Goal: Task Accomplishment & Management: Use online tool/utility

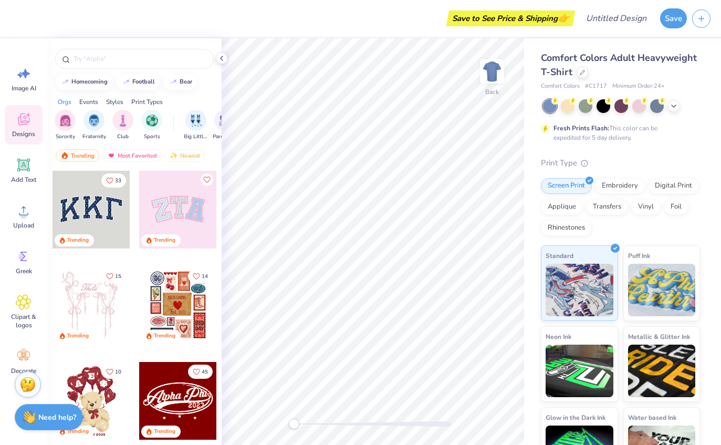
click at [598, 104] on div at bounding box center [603, 106] width 14 height 14
click at [673, 110] on div at bounding box center [621, 106] width 157 height 14
click at [628, 106] on div at bounding box center [621, 106] width 14 height 14
click at [637, 108] on div at bounding box center [639, 106] width 14 height 14
click at [678, 106] on div at bounding box center [674, 106] width 12 height 12
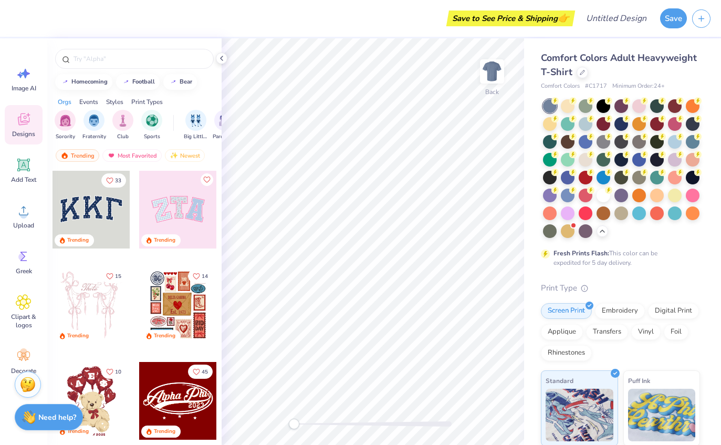
click at [682, 142] on div at bounding box center [675, 142] width 14 height 14
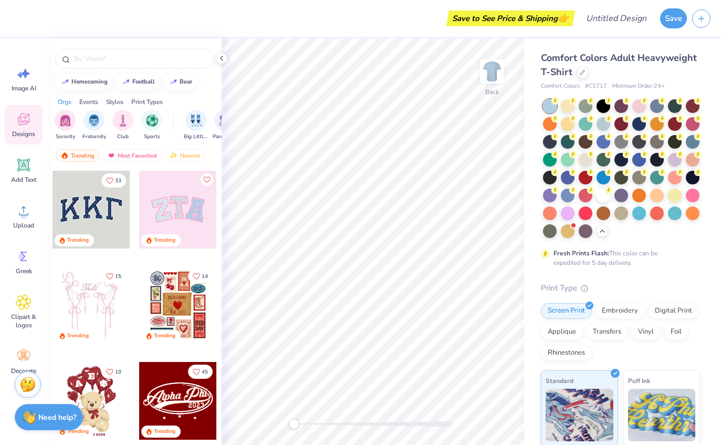
click at [606, 123] on div at bounding box center [603, 124] width 14 height 14
click at [592, 160] on div at bounding box center [586, 160] width 14 height 14
click at [622, 145] on div at bounding box center [621, 142] width 14 height 14
click at [37, 79] on div "Image AI" at bounding box center [24, 78] width 38 height 39
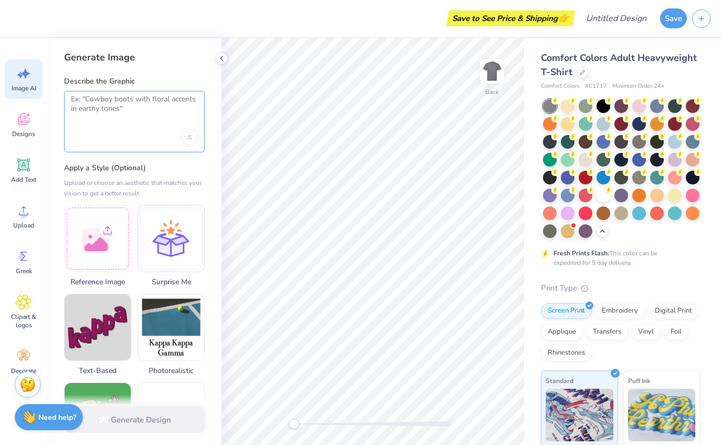
click at [133, 100] on textarea at bounding box center [134, 108] width 127 height 26
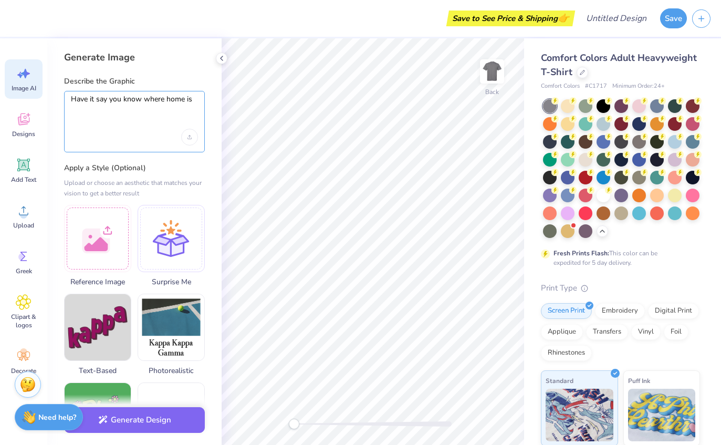
click at [76, 101] on textarea "Have it say you know where home is" at bounding box center [134, 108] width 127 height 26
click at [122, 96] on textarea "Have it say you know where home is" at bounding box center [134, 108] width 127 height 26
click at [108, 97] on textarea "Have it say you know where home is" at bounding box center [134, 108] width 127 height 26
type textarea "Have it say alph epsilon pi on the top and then you know where home is"
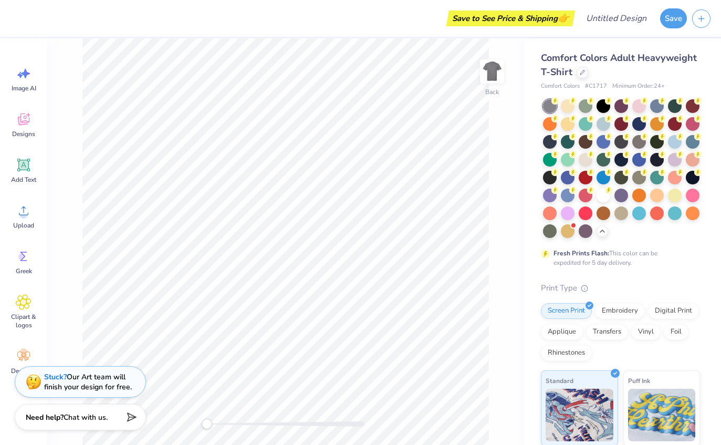
click at [30, 72] on icon at bounding box center [24, 74] width 16 height 16
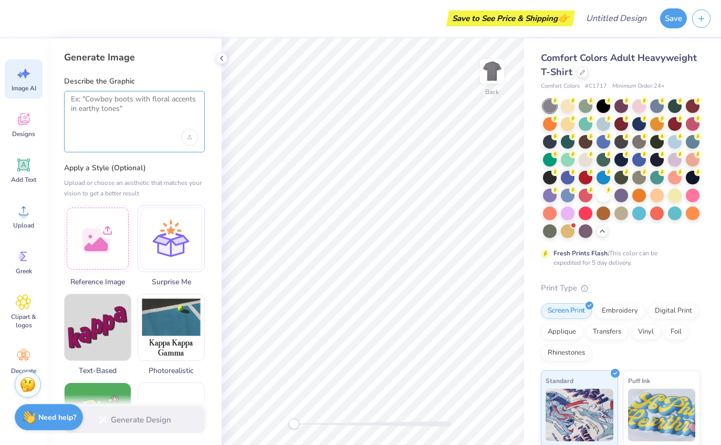
click at [99, 99] on textarea at bounding box center [134, 108] width 127 height 26
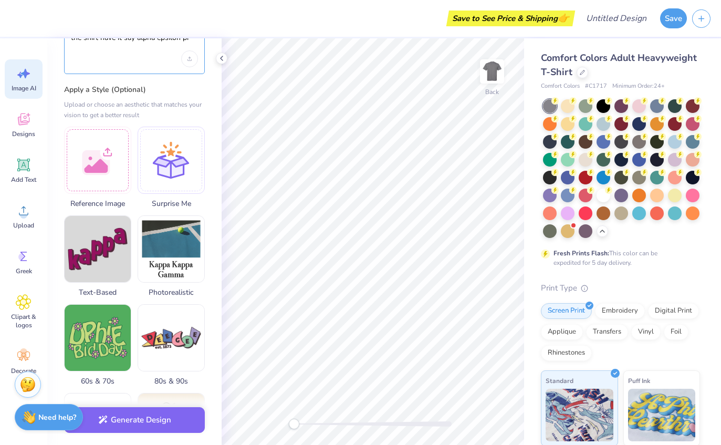
scroll to position [86, 0]
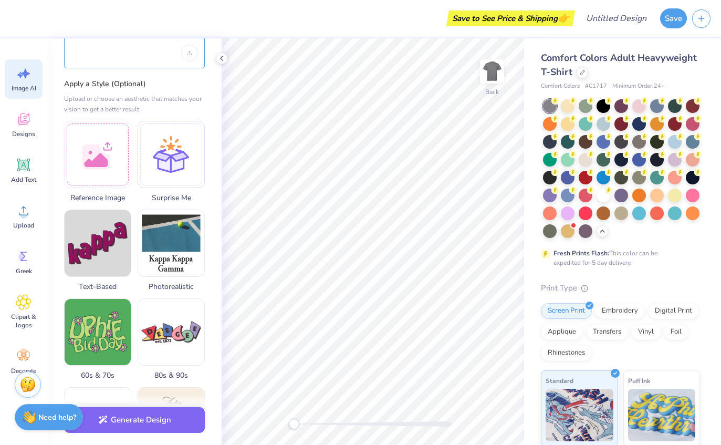
type textarea "Have it say you know where home is on the bottom of the shirt, then top of the …"
click at [103, 143] on div at bounding box center [97, 154] width 67 height 67
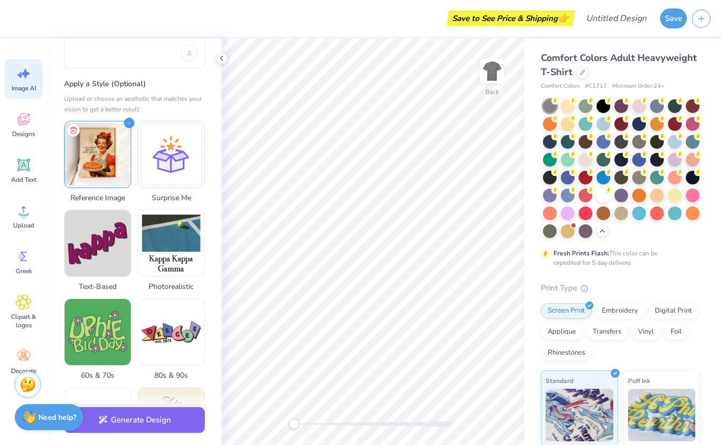
click at [601, 193] on div at bounding box center [603, 195] width 14 height 14
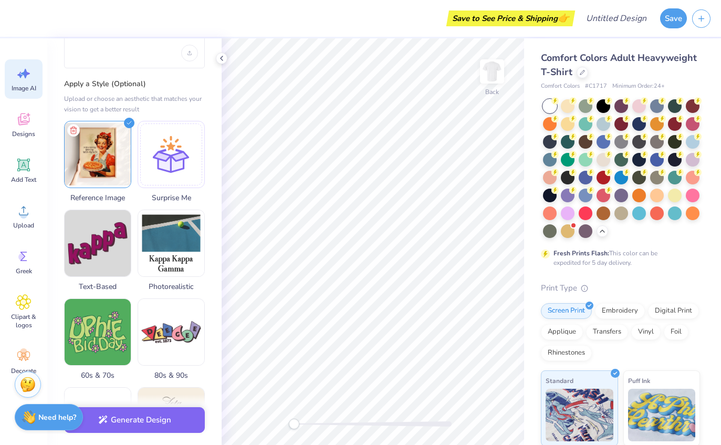
click at [672, 192] on div at bounding box center [675, 195] width 14 height 14
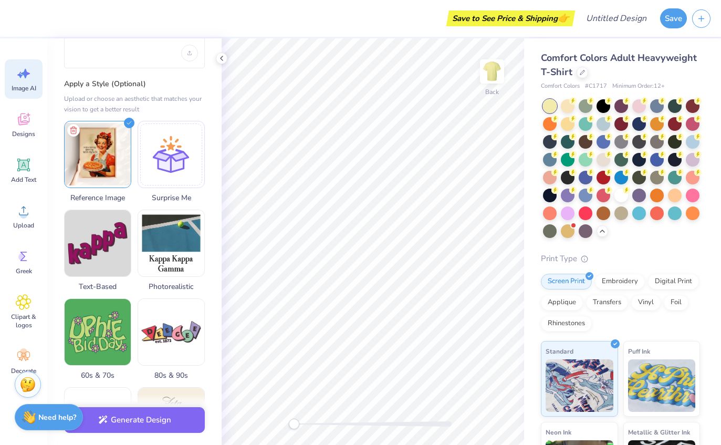
click at [636, 198] on div at bounding box center [639, 195] width 14 height 14
click at [616, 218] on div at bounding box center [621, 168] width 157 height 139
click at [623, 212] on div at bounding box center [621, 213] width 14 height 14
click at [585, 165] on div at bounding box center [586, 160] width 14 height 14
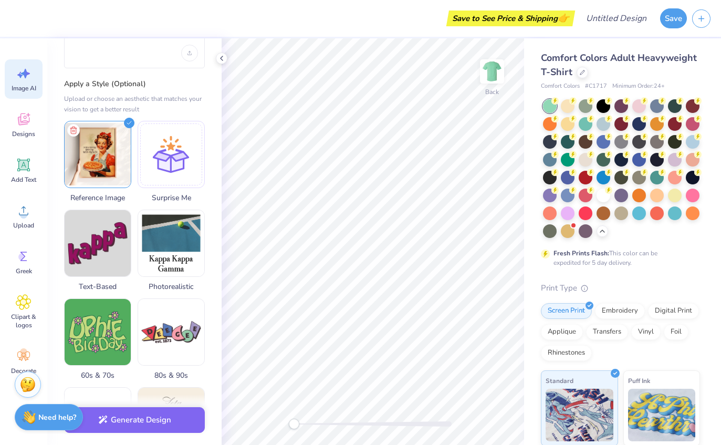
click at [585, 165] on div at bounding box center [586, 160] width 14 height 14
click at [573, 99] on icon at bounding box center [573, 100] width 4 height 5
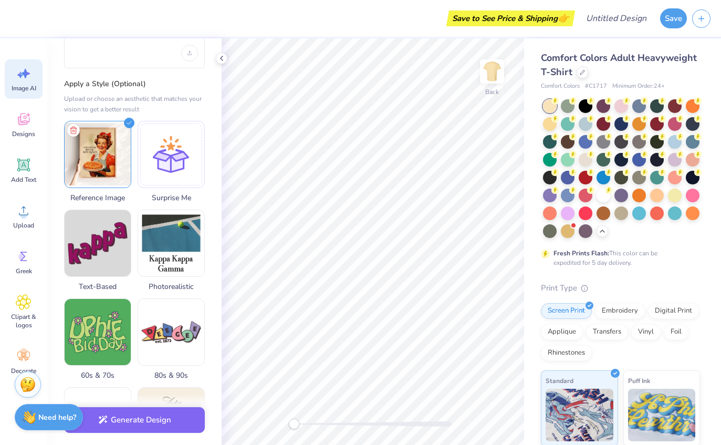
click at [623, 208] on div at bounding box center [621, 213] width 14 height 14
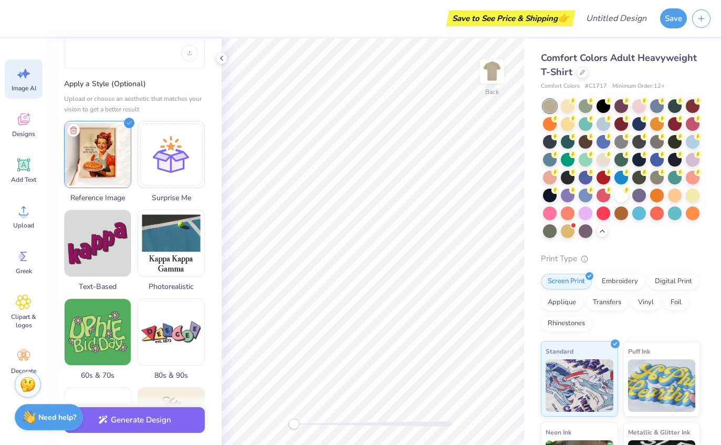
click at [589, 158] on div at bounding box center [586, 160] width 14 height 14
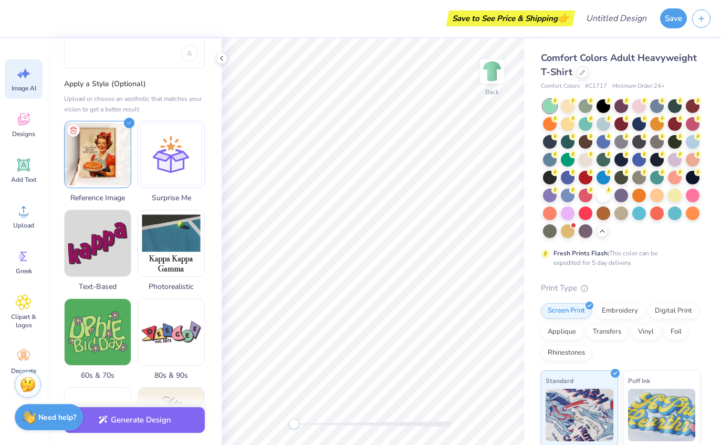
click at [583, 161] on div at bounding box center [586, 160] width 14 height 14
click at [627, 211] on div at bounding box center [621, 213] width 14 height 14
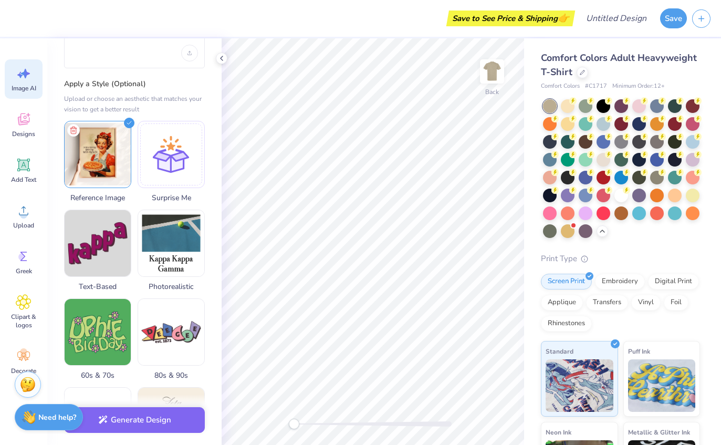
click at [642, 134] on circle at bounding box center [644, 136] width 7 height 7
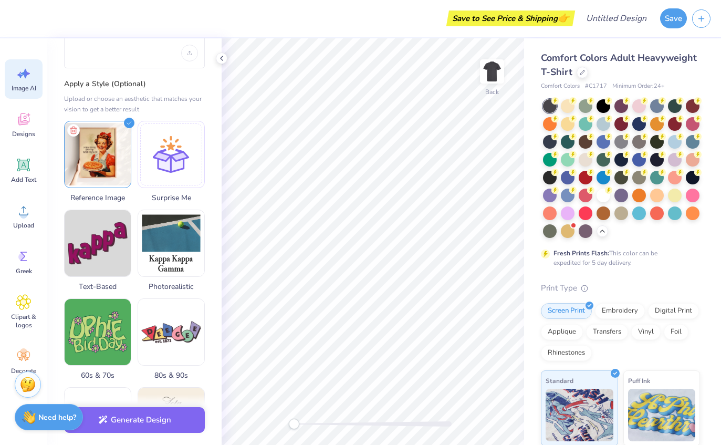
click at [636, 119] on div at bounding box center [639, 124] width 14 height 14
click at [621, 124] on div at bounding box center [621, 124] width 14 height 14
click at [604, 122] on div at bounding box center [603, 124] width 14 height 14
click at [616, 119] on div at bounding box center [621, 124] width 14 height 14
click at [549, 102] on div at bounding box center [550, 106] width 14 height 14
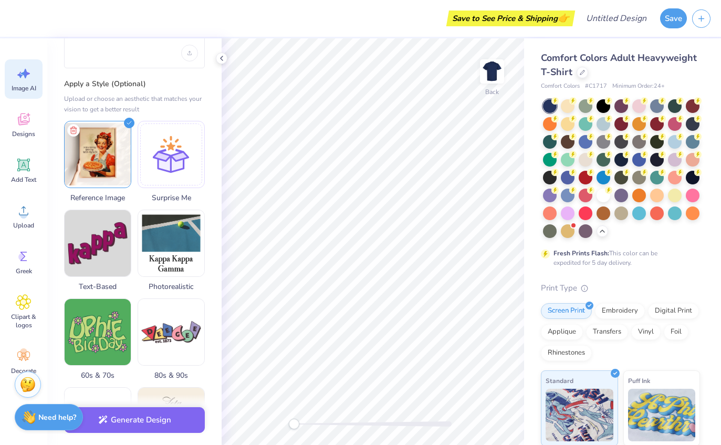
click at [620, 159] on div at bounding box center [621, 160] width 14 height 14
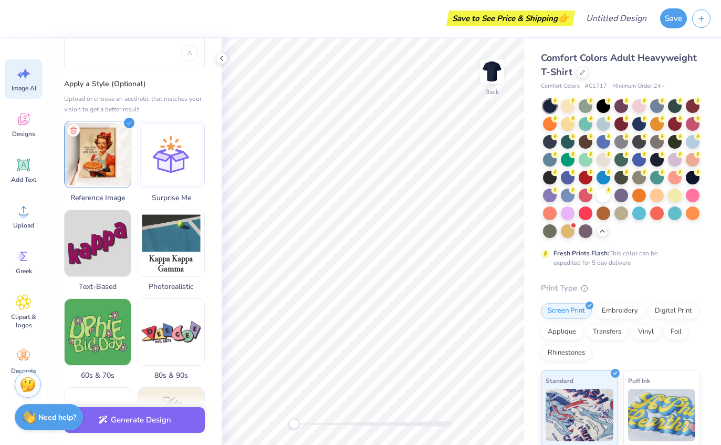
click at [548, 171] on div at bounding box center [550, 178] width 14 height 14
click at [656, 161] on div at bounding box center [657, 160] width 14 height 14
click at [551, 140] on div at bounding box center [550, 142] width 14 height 14
click at [604, 103] on div at bounding box center [603, 106] width 14 height 14
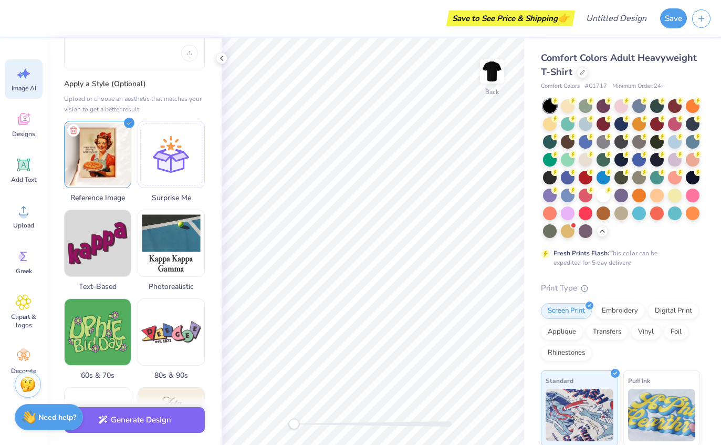
click at [618, 131] on div at bounding box center [621, 168] width 157 height 139
click at [617, 125] on div at bounding box center [621, 124] width 14 height 14
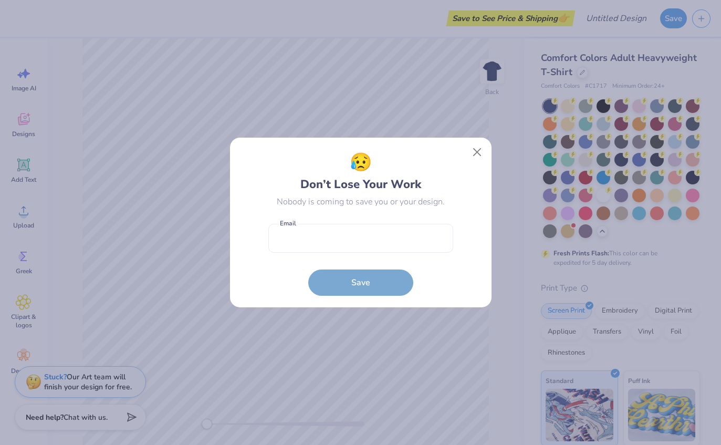
click at [471, 155] on button "Close" at bounding box center [477, 152] width 20 height 20
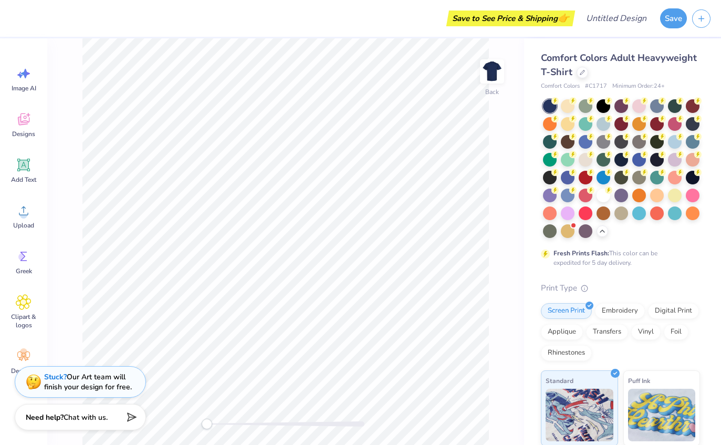
click at [493, 73] on img at bounding box center [491, 71] width 21 height 21
click at [23, 74] on icon at bounding box center [25, 73] width 9 height 9
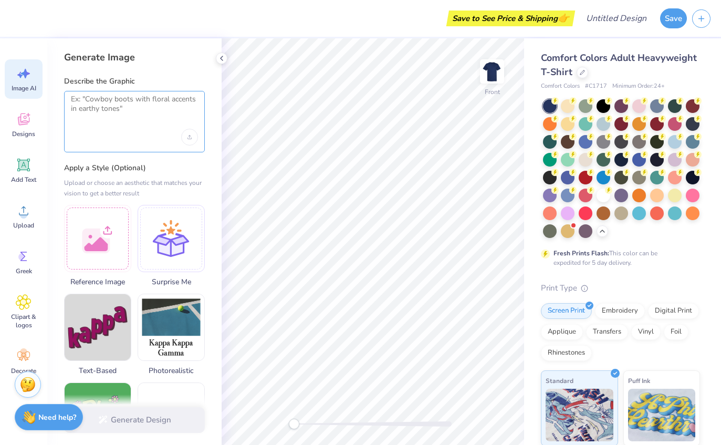
click at [101, 114] on textarea at bounding box center [134, 108] width 127 height 26
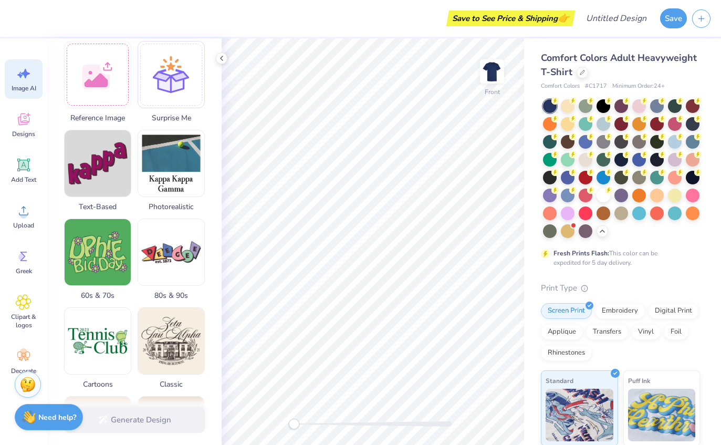
scroll to position [146, 0]
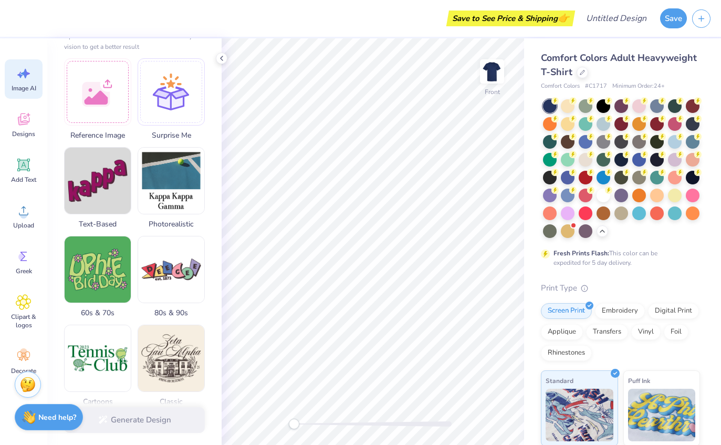
click at [89, 88] on div at bounding box center [97, 91] width 67 height 67
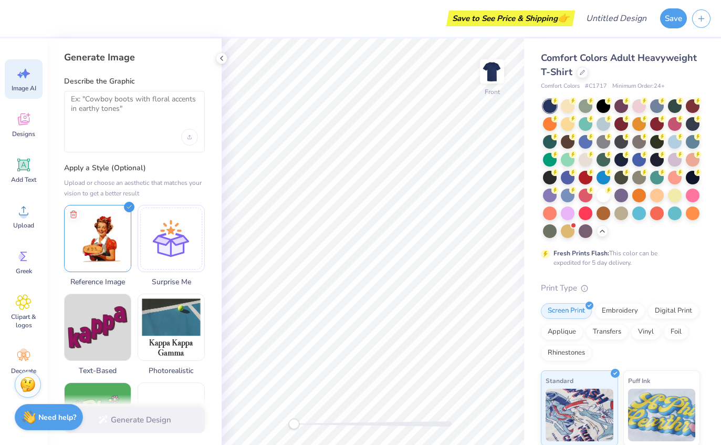
scroll to position [0, 0]
click at [101, 107] on textarea at bounding box center [134, 108] width 127 height 26
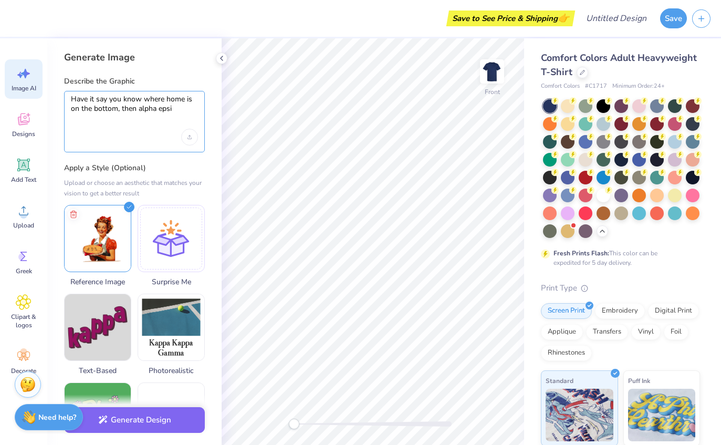
click at [190, 108] on textarea "Have it say you know where home is on the bottom, then alpha epsi" at bounding box center [134, 108] width 127 height 26
click at [190, 103] on textarea "Have it say you know where home is on the bottom, then alpha epsi" at bounding box center [134, 108] width 127 height 26
click at [188, 114] on textarea "Have it say you know where home is on the bottom, then alpha epsilon" at bounding box center [134, 108] width 127 height 26
click at [133, 149] on div "Have it say you know where home is on the bottom, then alpha epsilon" at bounding box center [134, 121] width 141 height 61
click at [196, 100] on textarea "Have it say you know where home is on the bottom, then alpha epsilon" at bounding box center [134, 108] width 127 height 26
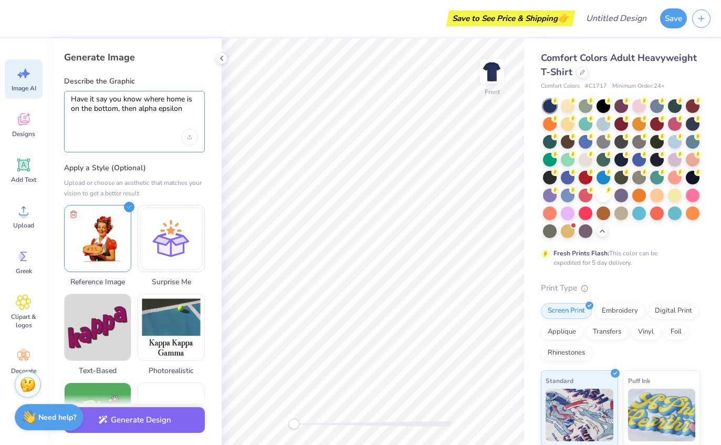
click at [189, 108] on textarea "Have it say you know where home is on the bottom, then alpha epsilon" at bounding box center [134, 108] width 127 height 26
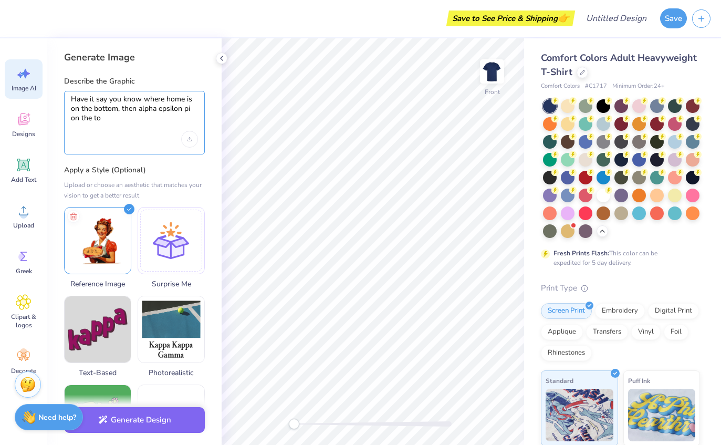
type textarea "Have it say you know where home is on the bottom, then alpha epsilon pi on the …"
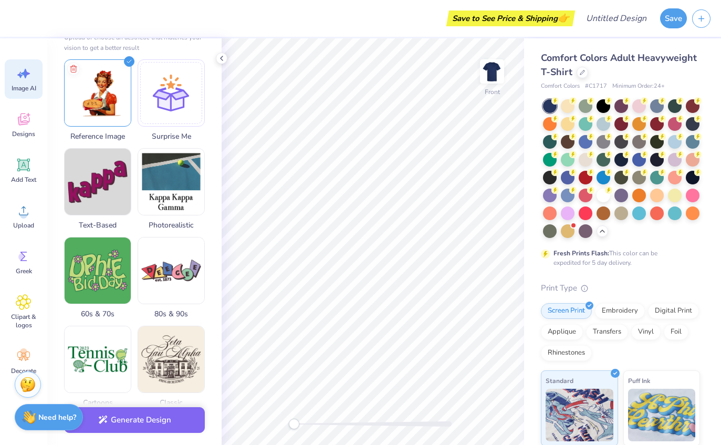
click at [141, 418] on button "Generate Design" at bounding box center [134, 420] width 141 height 26
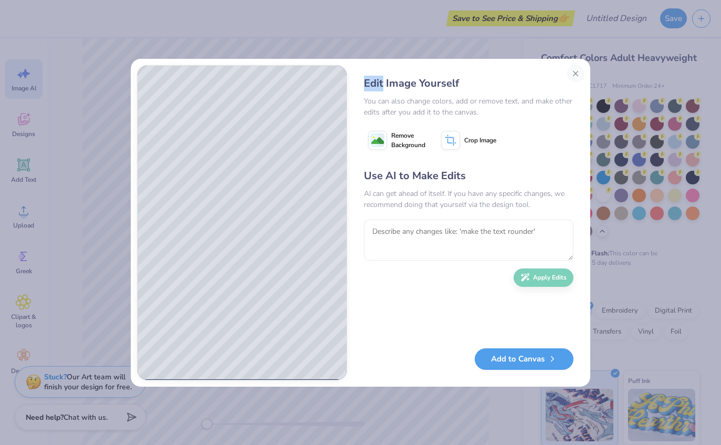
click at [575, 76] on button "Close" at bounding box center [575, 73] width 17 height 17
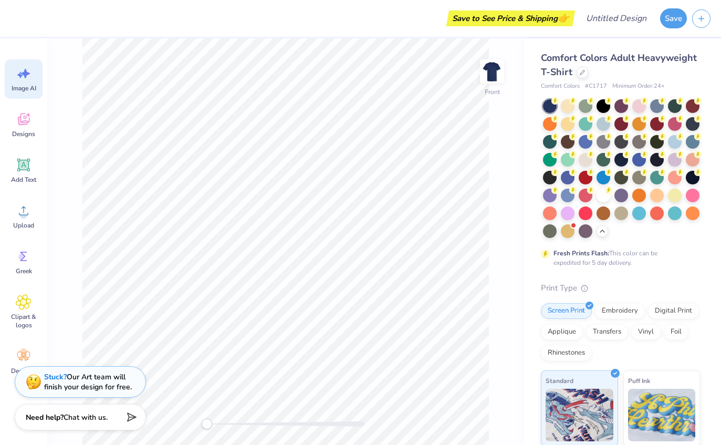
click at [23, 77] on icon at bounding box center [24, 74] width 16 height 16
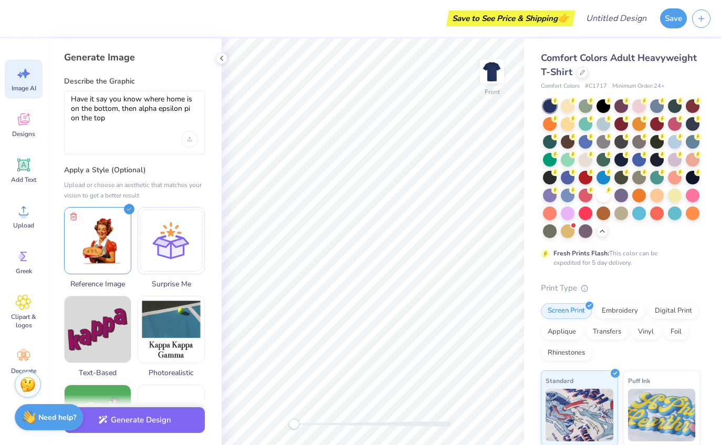
click at [24, 75] on icon at bounding box center [25, 73] width 9 height 9
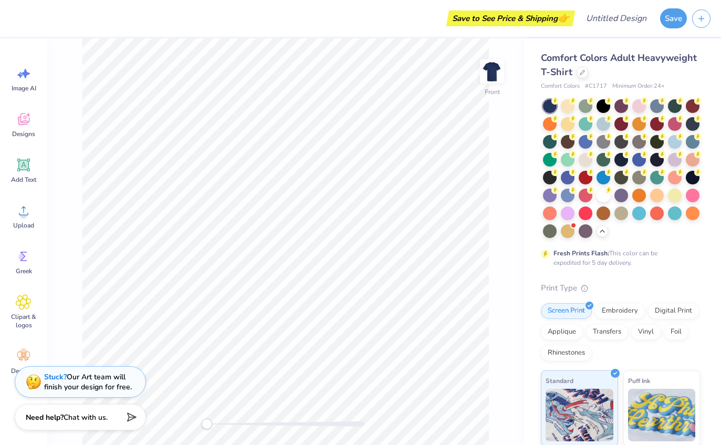
click at [22, 81] on div "Image AI" at bounding box center [24, 78] width 38 height 39
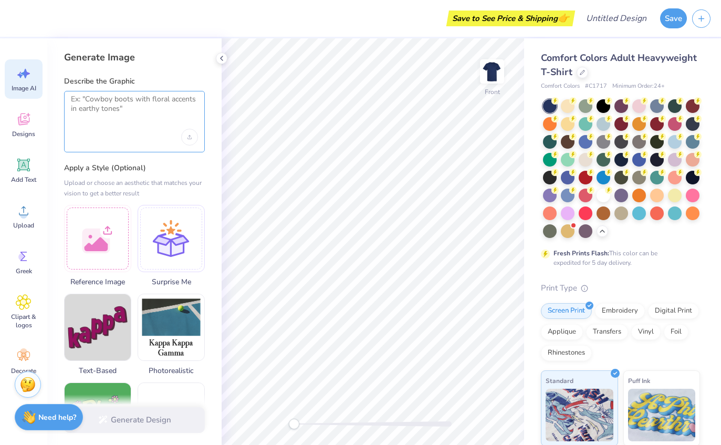
click at [92, 103] on textarea at bounding box center [134, 108] width 127 height 26
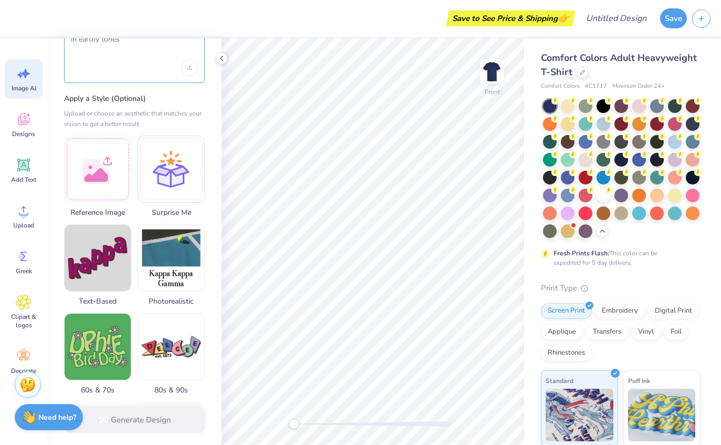
scroll to position [108, 0]
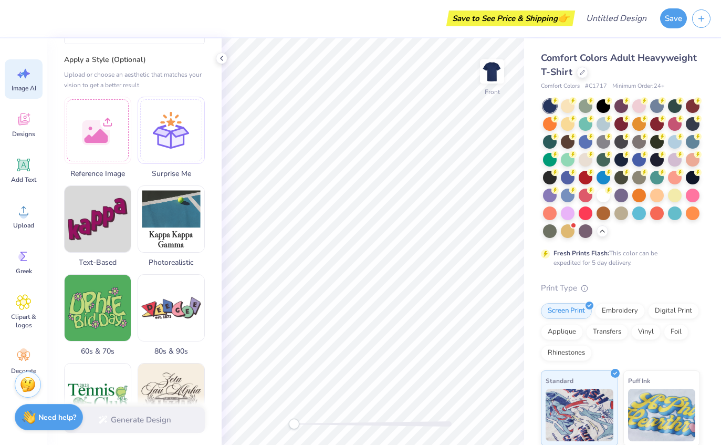
click at [88, 130] on div at bounding box center [97, 130] width 67 height 67
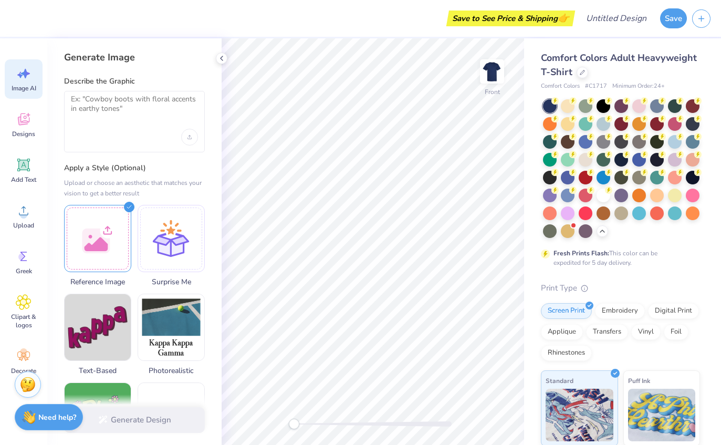
scroll to position [0, 0]
click at [113, 225] on div at bounding box center [97, 238] width 67 height 67
click at [115, 243] on div at bounding box center [97, 238] width 67 height 67
click at [90, 115] on textarea at bounding box center [134, 108] width 127 height 26
click at [93, 118] on textarea at bounding box center [134, 108] width 127 height 26
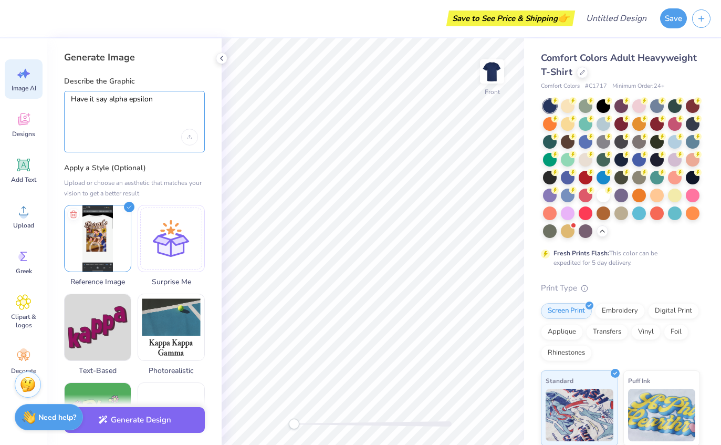
click at [172, 98] on textarea "Have it say alpha epsilon" at bounding box center [134, 108] width 127 height 26
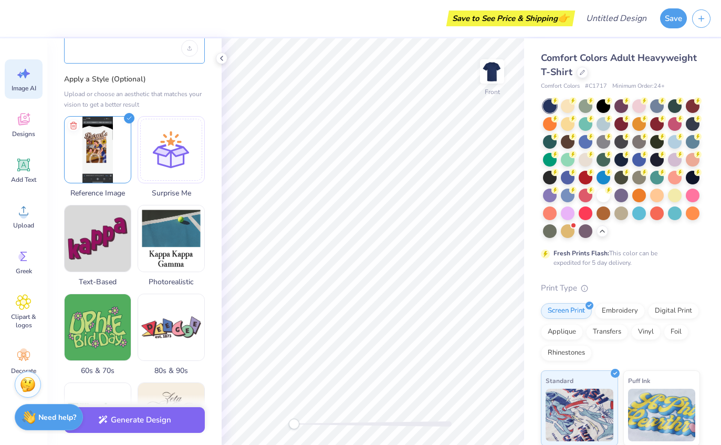
scroll to position [97, 0]
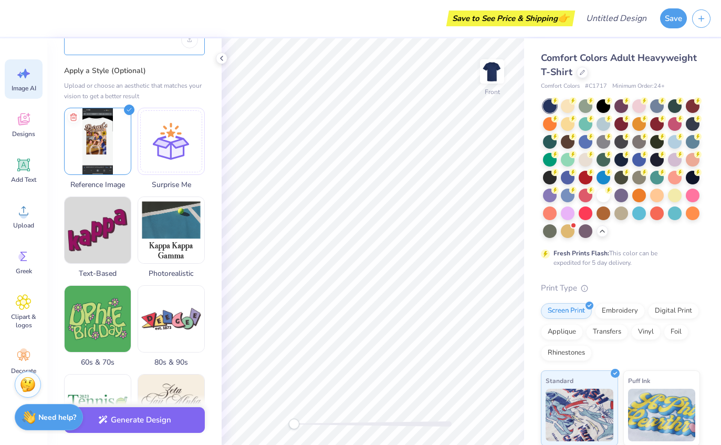
type textarea "Have it say alpha epsilon pi"
click at [95, 80] on div "Upload or choose an aesthetic that matches your vision to get a better result" at bounding box center [134, 90] width 141 height 21
click at [142, 421] on button "Generate Design" at bounding box center [134, 420] width 141 height 26
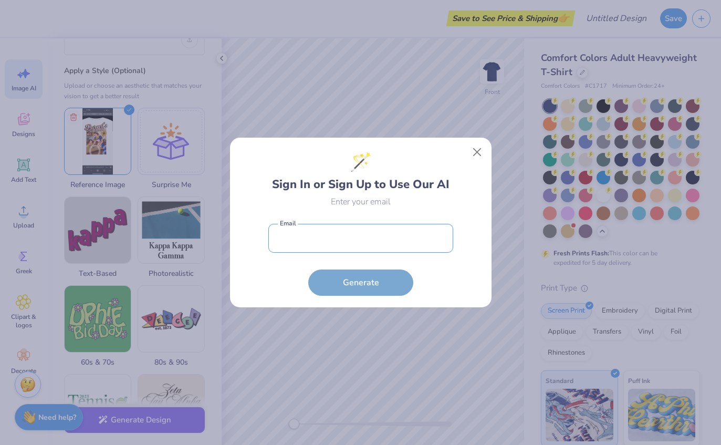
click at [387, 237] on input "email" at bounding box center [360, 238] width 185 height 29
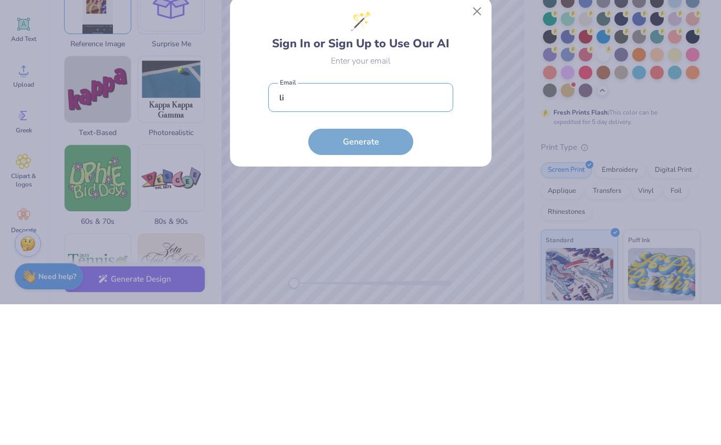
type input "l"
type input "n"
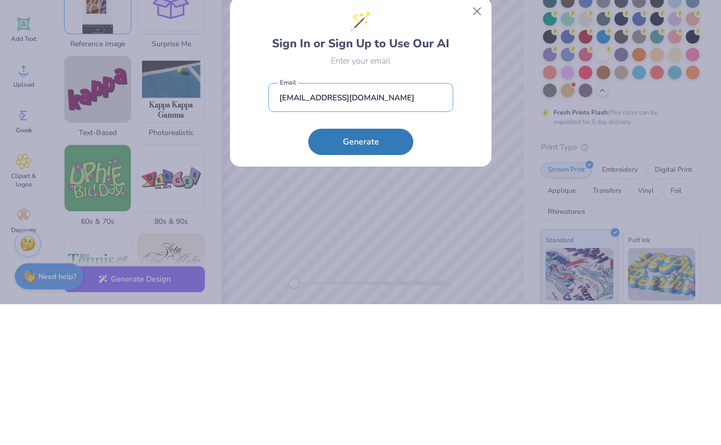
type input "[EMAIL_ADDRESS][DOMAIN_NAME]"
click at [394, 269] on button "Generate" at bounding box center [360, 282] width 105 height 26
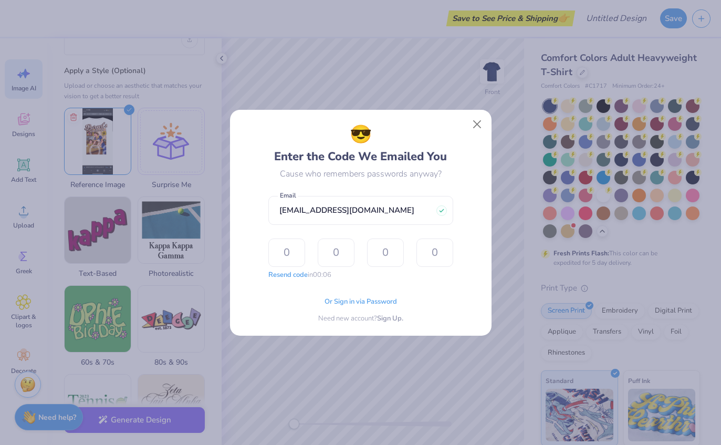
click at [284, 240] on input "text" at bounding box center [286, 252] width 37 height 28
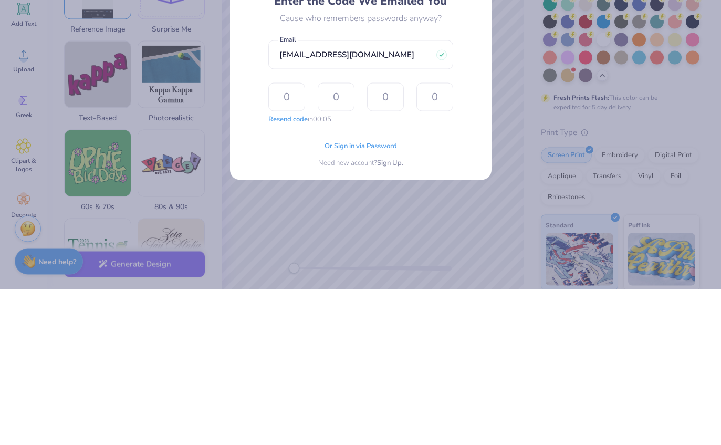
type input "1"
type input "7"
type input "1"
type input "0"
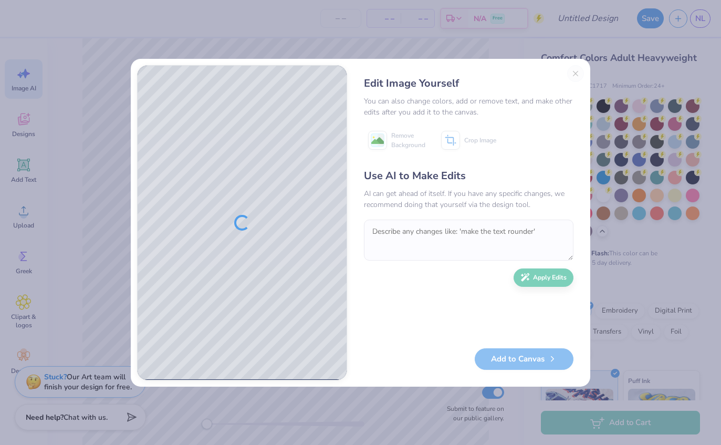
click at [710, 214] on div "Edit Image Yourself You can also change colors, add or remove text, and make ot…" at bounding box center [360, 222] width 721 height 445
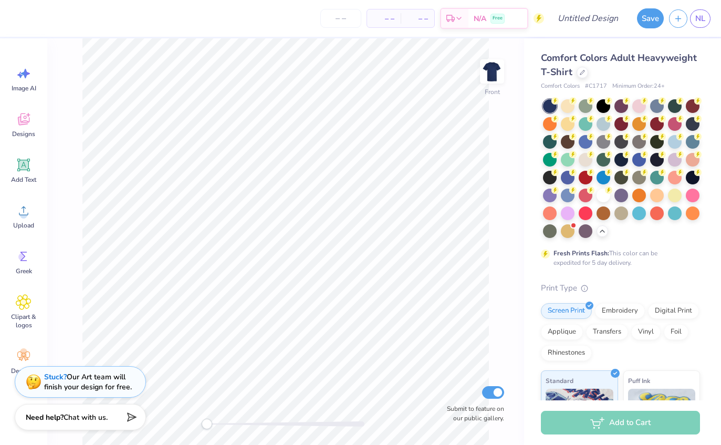
click at [30, 74] on icon at bounding box center [24, 74] width 16 height 16
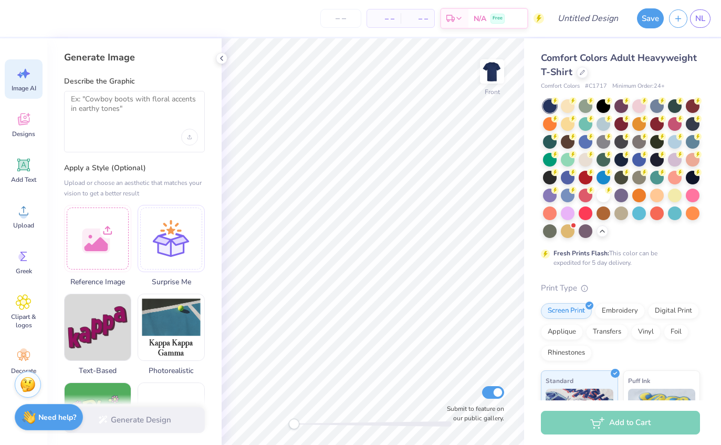
click at [98, 247] on div at bounding box center [97, 238] width 67 height 67
click at [90, 70] on div "Generate Image Describe the Graphic Apply a Style (Optional) Upload or choose a…" at bounding box center [134, 241] width 174 height 406
click at [90, 115] on textarea at bounding box center [134, 108] width 127 height 26
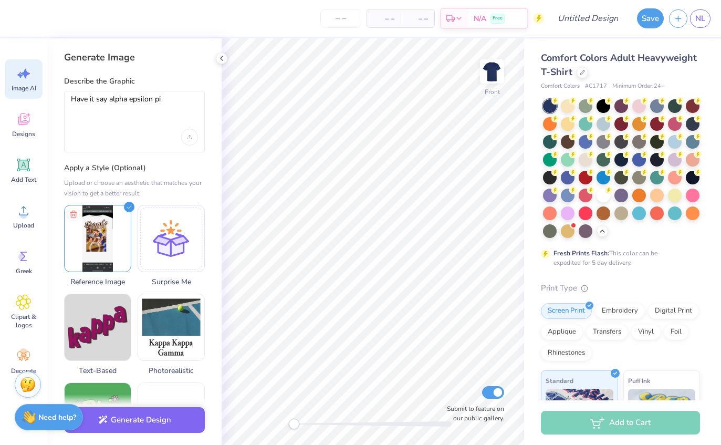
click at [128, 419] on button "Generate Design" at bounding box center [134, 420] width 141 height 26
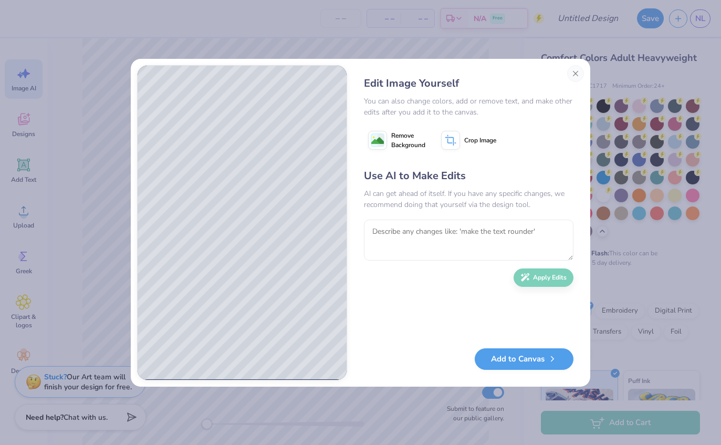
click at [567, 76] on button "Close" at bounding box center [575, 73] width 17 height 17
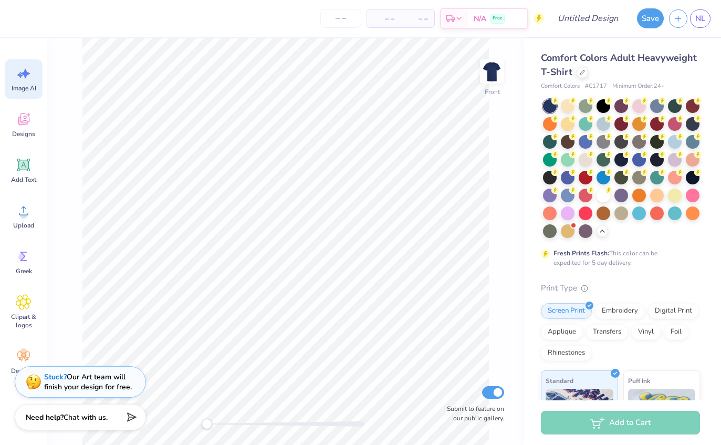
click at [27, 71] on icon at bounding box center [24, 74] width 16 height 16
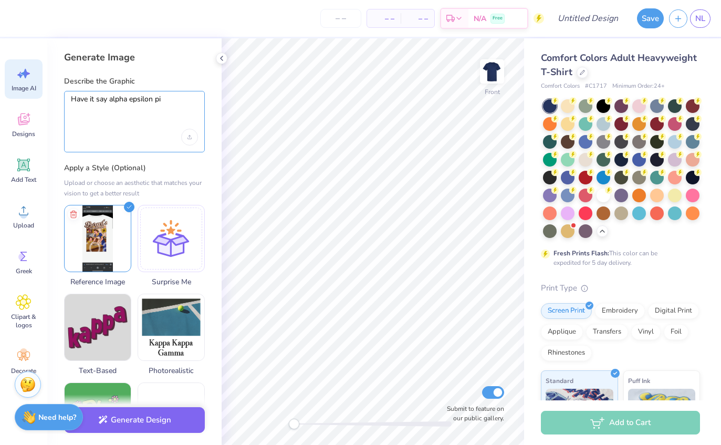
click at [91, 98] on textarea "Have it say alpha epsilon pi" at bounding box center [134, 108] width 127 height 26
click at [172, 105] on textarea "Have it say alpha epsilon pi" at bounding box center [134, 108] width 127 height 26
click at [123, 113] on textarea "Have it say alpha epsilon pi at the top and you" at bounding box center [134, 108] width 127 height 26
click at [83, 114] on textarea "Have it say alpha epsilon pi at the top and you know where home is" at bounding box center [134, 108] width 127 height 26
click at [87, 104] on textarea "Have it say alpha epsilon pi at the top and you know where home is" at bounding box center [134, 108] width 127 height 26
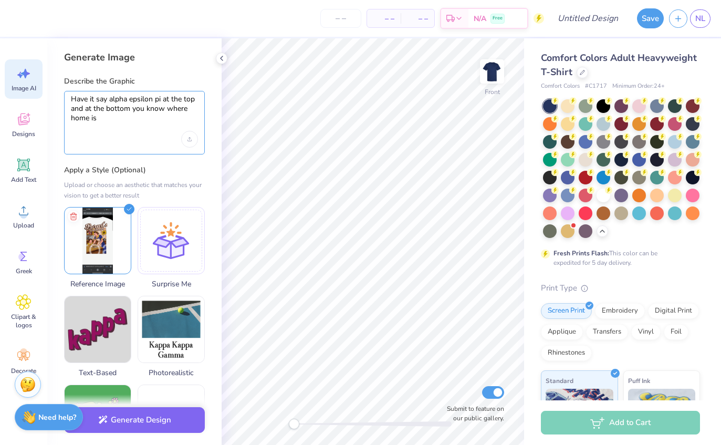
type textarea "Have it say alpha epsilon pi at the top and at the bottom you know where home is"
click at [119, 131] on div at bounding box center [134, 139] width 127 height 17
click at [140, 423] on button "Generate Design" at bounding box center [134, 420] width 141 height 26
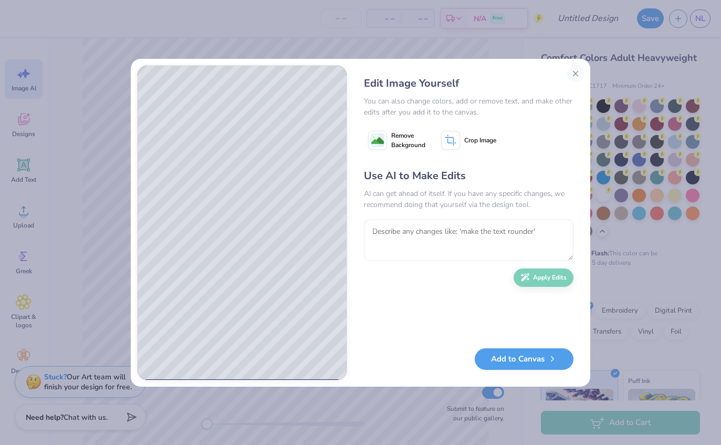
click at [574, 72] on button "Close" at bounding box center [575, 73] width 17 height 17
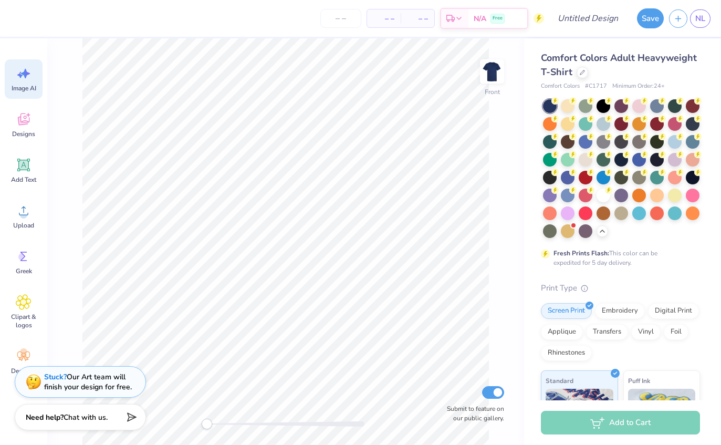
click at [16, 84] on span "Image AI" at bounding box center [24, 88] width 25 height 8
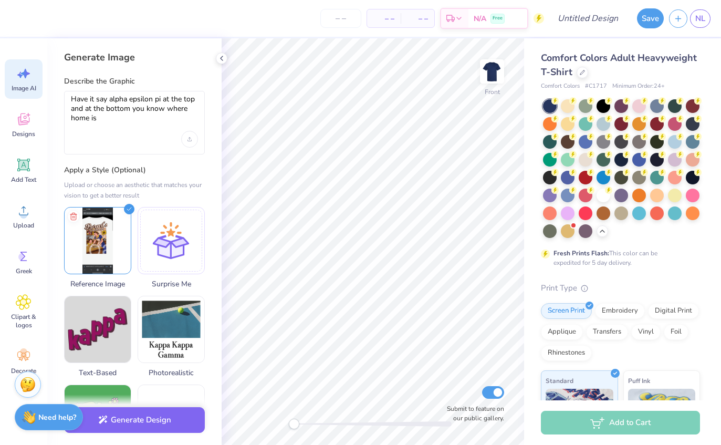
click at [72, 213] on icon at bounding box center [73, 216] width 5 height 7
click at [92, 231] on div at bounding box center [97, 240] width 67 height 67
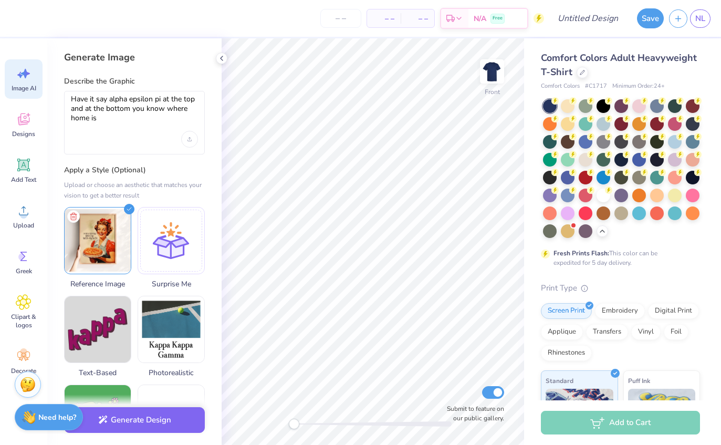
click at [123, 408] on button "Generate Design" at bounding box center [134, 420] width 141 height 26
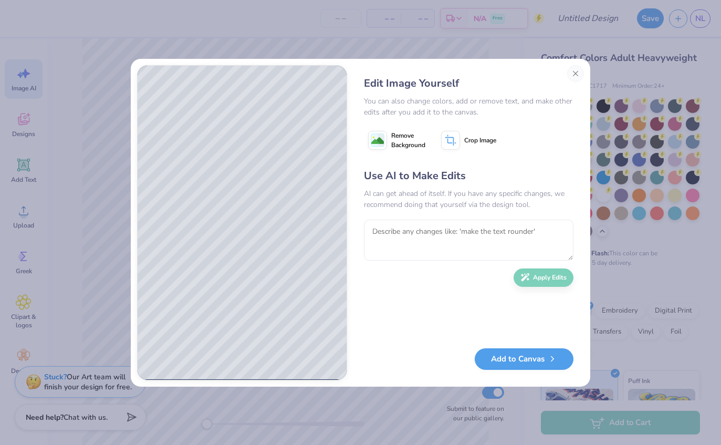
click at [580, 72] on button "Close" at bounding box center [575, 73] width 17 height 17
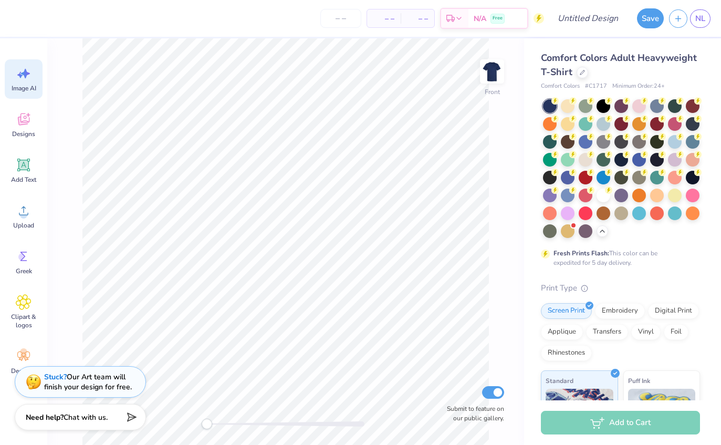
click at [19, 78] on icon at bounding box center [24, 74] width 16 height 16
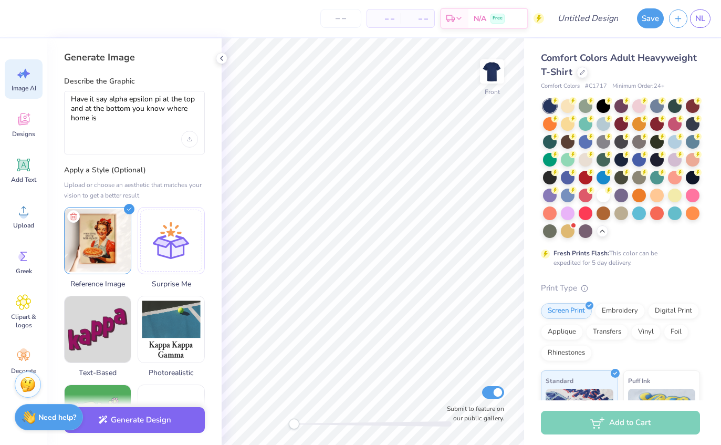
click at [29, 87] on span "Image AI" at bounding box center [24, 88] width 25 height 8
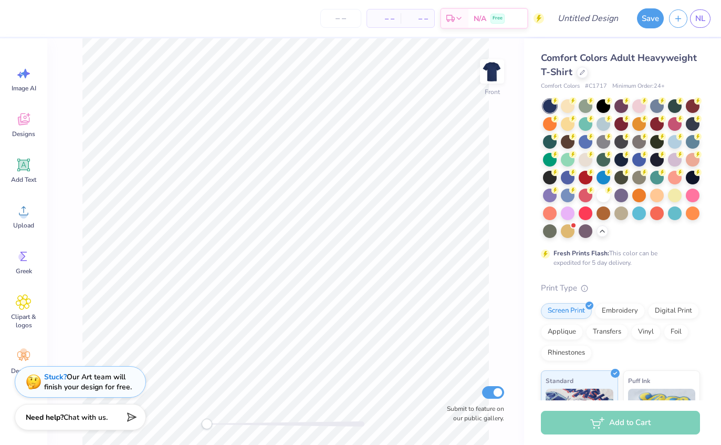
click at [15, 69] on div "Image AI" at bounding box center [24, 78] width 38 height 39
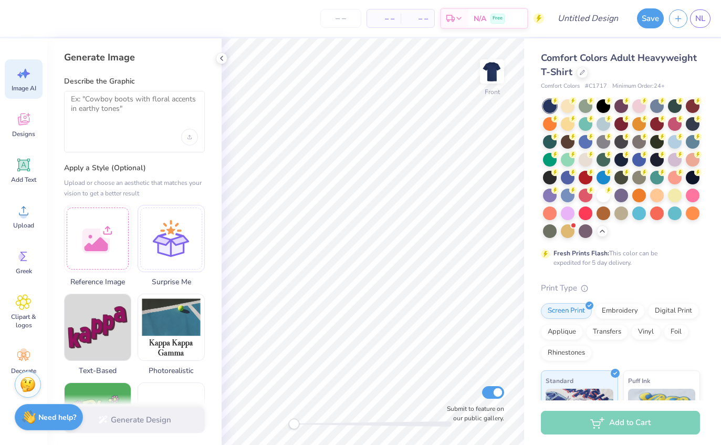
click at [177, 244] on div at bounding box center [171, 238] width 67 height 67
click at [120, 99] on textarea at bounding box center [134, 108] width 127 height 26
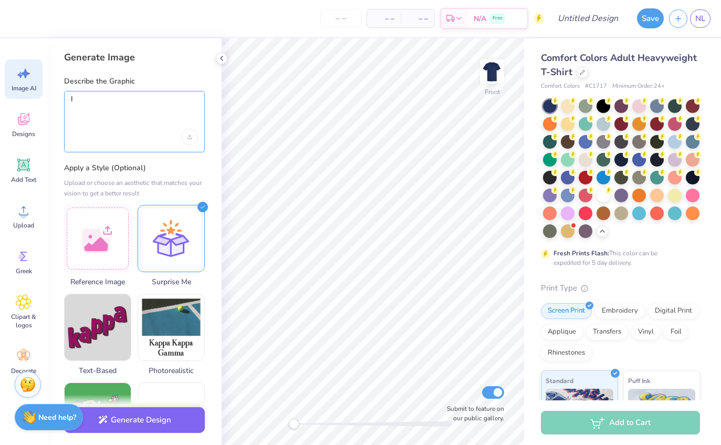
type textarea "I"
type textarea "A mother baking a pi"
click at [180, 423] on button "Generate Design" at bounding box center [134, 420] width 141 height 26
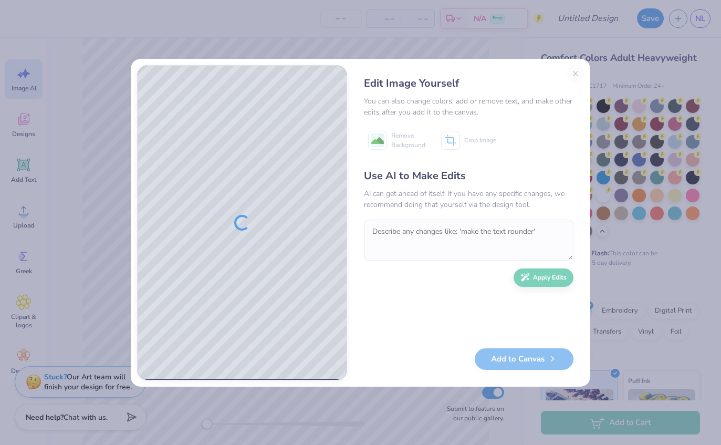
click at [575, 70] on div "Edit Image Yourself You can also change colors, add or remove text, and make ot…" at bounding box center [468, 222] width 231 height 315
click at [376, 424] on div "Edit Image Yourself You can also change colors, add or remove text, and make ot…" at bounding box center [360, 222] width 721 height 445
